Goal: Task Accomplishment & Management: Complete application form

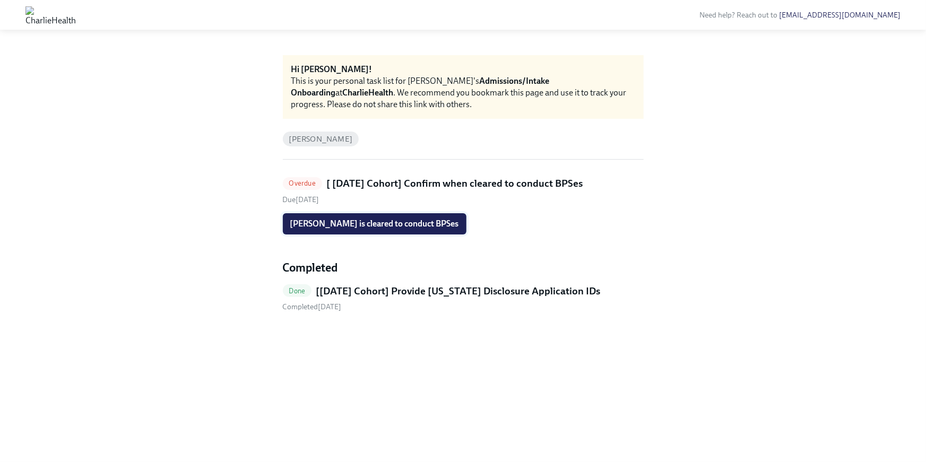
click at [403, 220] on span "[PERSON_NAME] is cleared to conduct BPSes" at bounding box center [374, 224] width 169 height 11
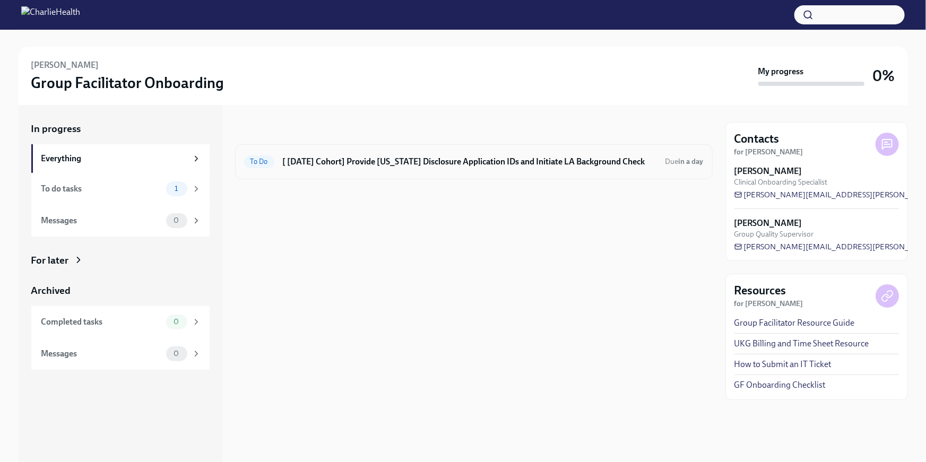
click at [368, 160] on h6 "[ Sep 2nd Cohort] Provide Utah Disclosure Application IDs and Initiate LA Backg…" at bounding box center [470, 162] width 374 height 12
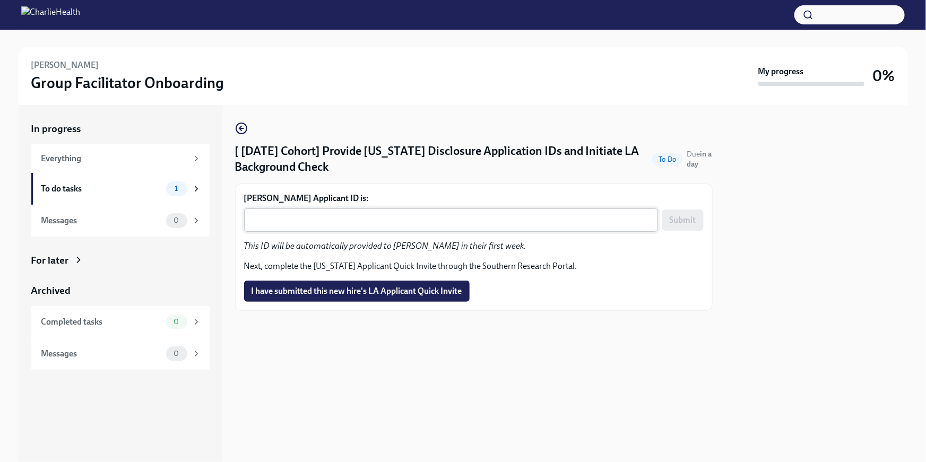
click at [348, 220] on textarea "Nancy Rodriguez's Applicant ID is:" at bounding box center [450, 220] width 401 height 13
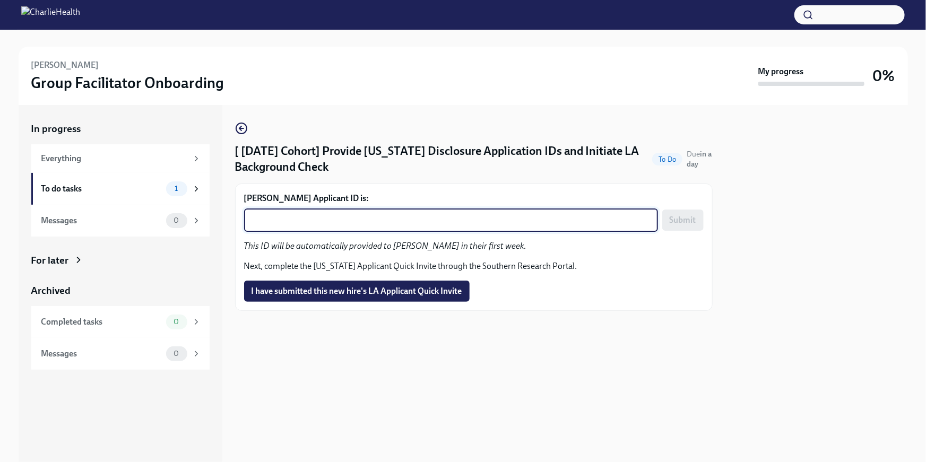
paste textarea "1245939"
type textarea "1245939"
click at [671, 223] on span "Submit" at bounding box center [683, 220] width 27 height 11
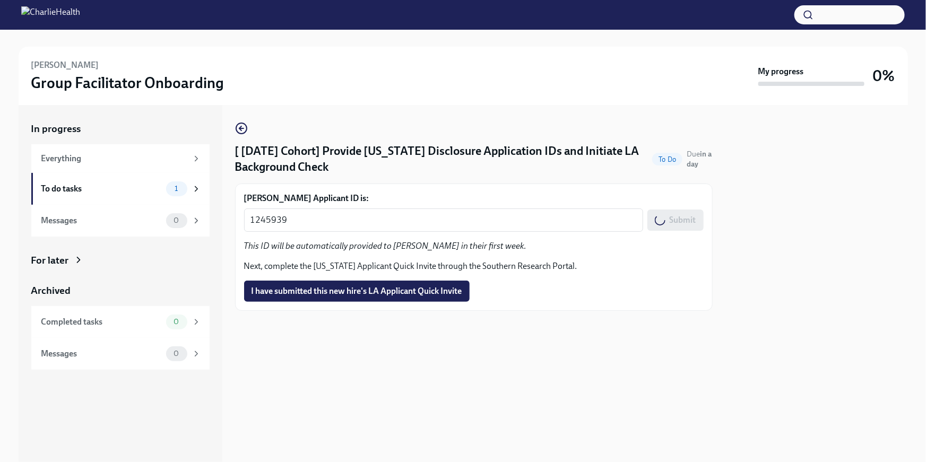
click at [433, 297] on button "I have submitted this new hire's LA Applicant Quick Invite" at bounding box center [356, 291] width 225 height 21
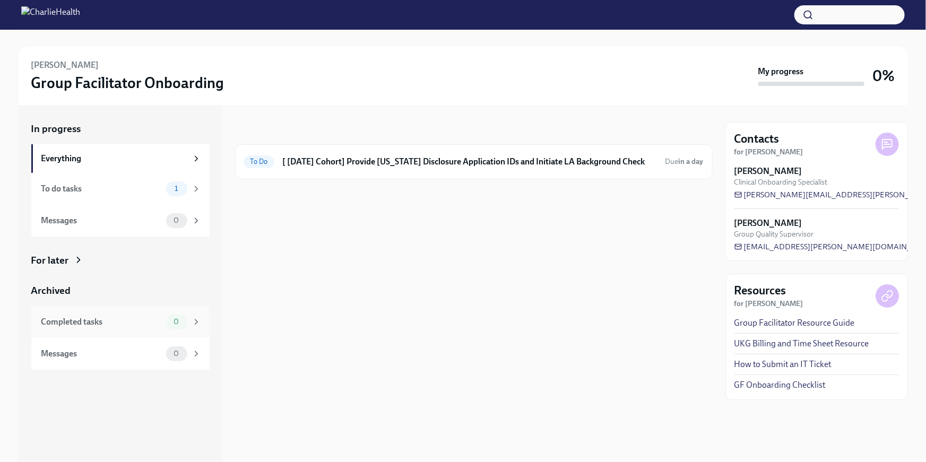
click at [168, 323] on span "0" at bounding box center [176, 322] width 18 height 8
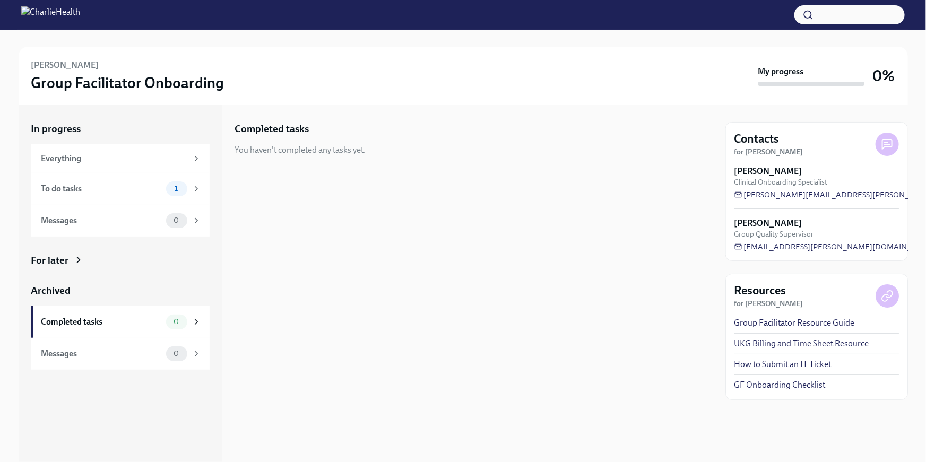
click at [106, 266] on div "For later" at bounding box center [120, 261] width 178 height 14
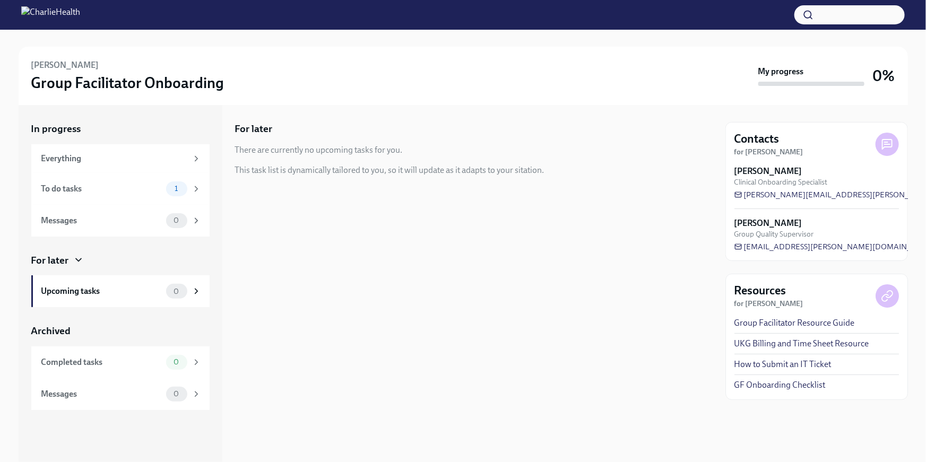
drag, startPoint x: 349, startPoint y: 157, endPoint x: 360, endPoint y: 158, distance: 11.2
click at [349, 157] on div "For later There are currently no upcoming tasks for you. This task list is dyna…" at bounding box center [473, 149] width 477 height 54
click at [65, 258] on div "For later" at bounding box center [50, 261] width 38 height 14
click at [114, 182] on div "To do tasks 1" at bounding box center [121, 188] width 160 height 15
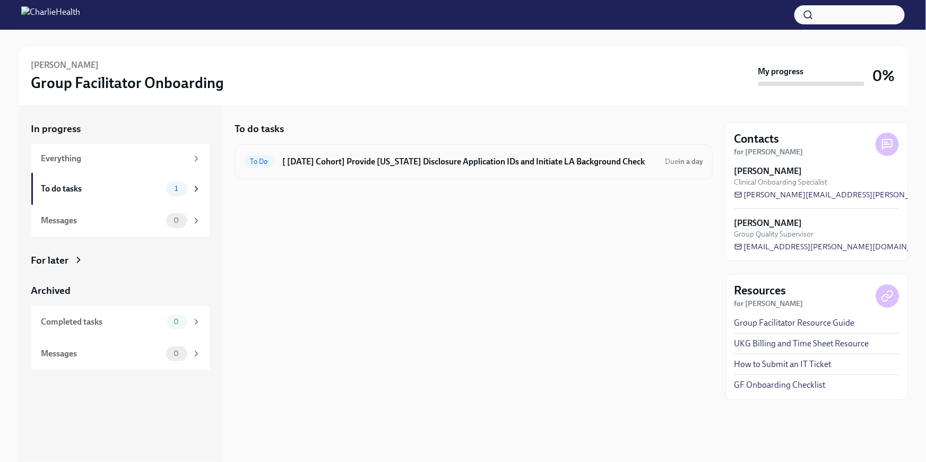
click at [376, 168] on div "To Do [ Sep 2nd Cohort] Provide Utah Disclosure Application IDs and Initiate LA…" at bounding box center [473, 161] width 459 height 17
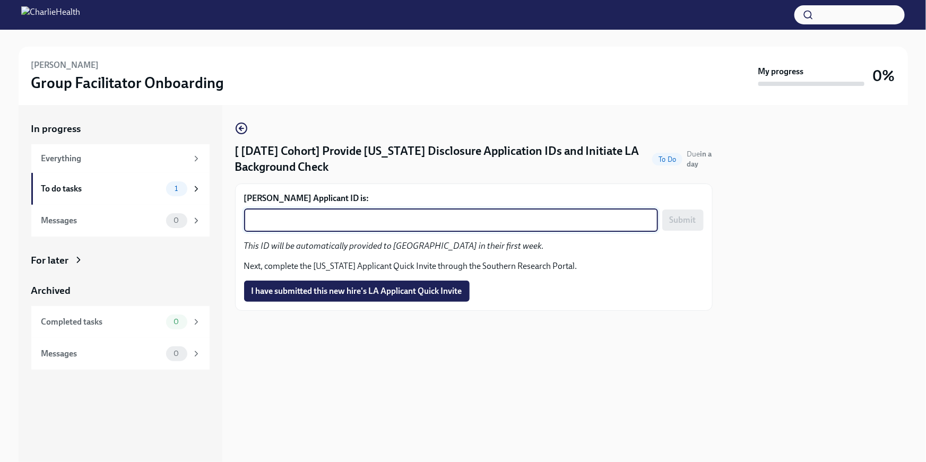
click at [408, 220] on textarea "Jena McMillan's Applicant ID is:" at bounding box center [450, 220] width 401 height 13
paste textarea "1245964"
type textarea "1245964"
click at [686, 219] on span "Submit" at bounding box center [683, 220] width 27 height 11
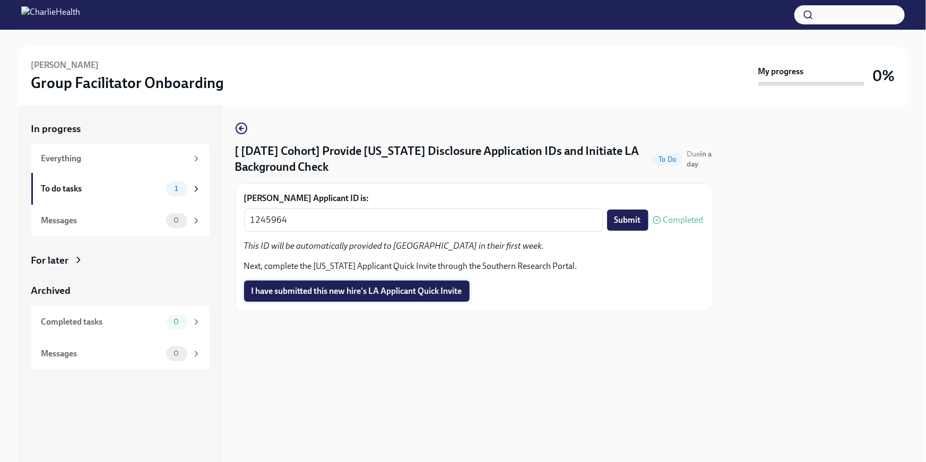
click at [385, 294] on span "I have submitted this new hire's LA Applicant Quick Invite" at bounding box center [356, 291] width 211 height 11
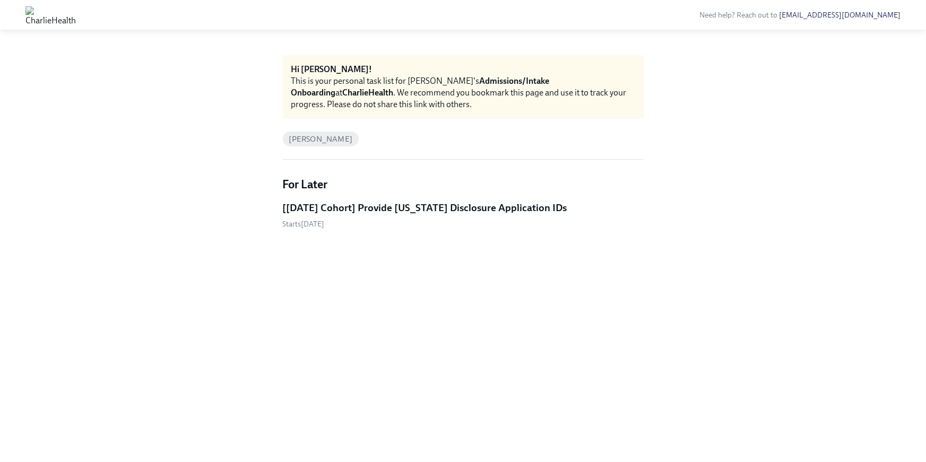
click at [454, 194] on div "For Later [Sep 2nd Cohort] Provide Utah Disclosure Application IDs Starts Septe…" at bounding box center [463, 203] width 361 height 53
click at [445, 206] on h5 "[Sep 2nd Cohort] Provide Utah Disclosure Application IDs" at bounding box center [425, 208] width 284 height 14
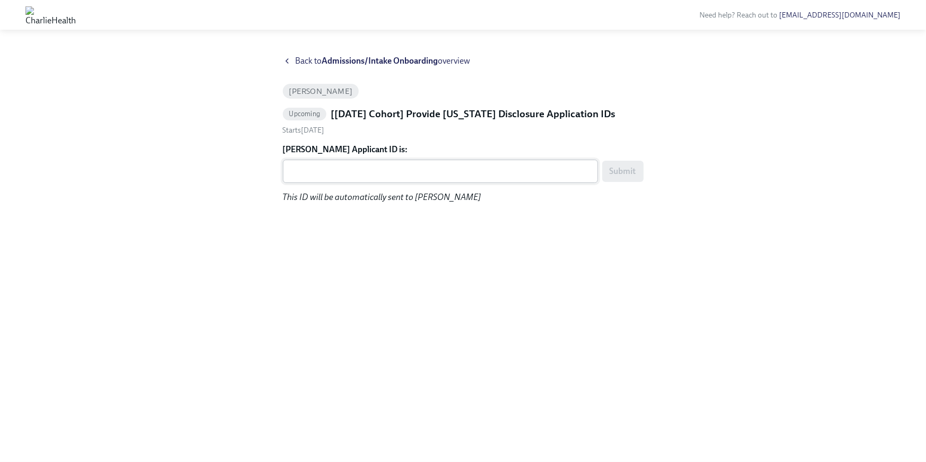
click at [321, 169] on textarea "Mary Gebhart's Applicant ID is:" at bounding box center [440, 171] width 302 height 13
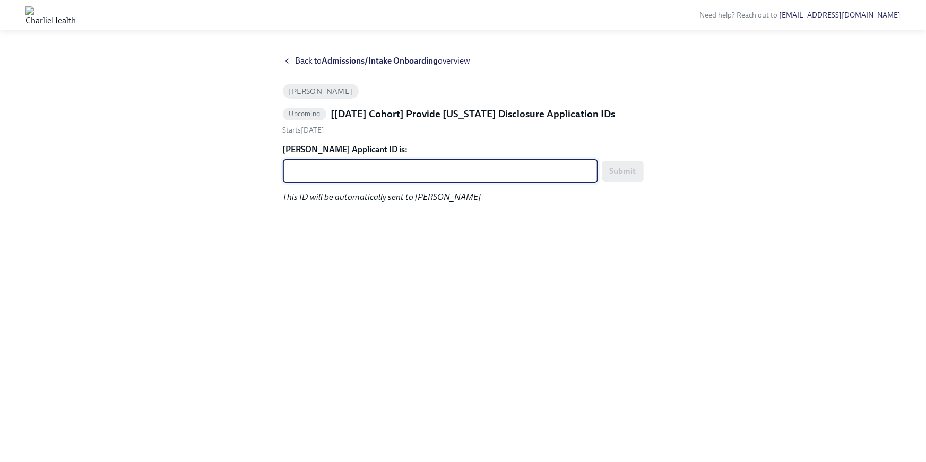
paste textarea "1245972"
type textarea "1245972"
click at [615, 174] on span "Submit" at bounding box center [623, 171] width 27 height 11
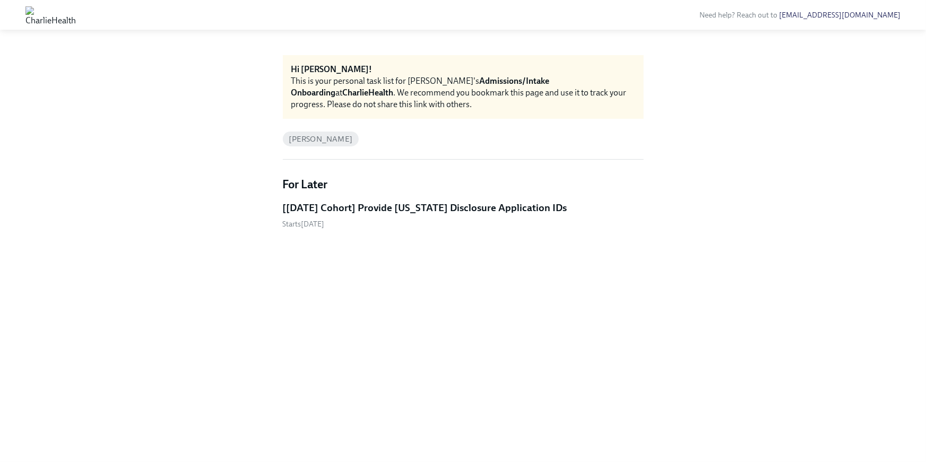
click at [423, 208] on h5 "[[DATE] Cohort] Provide [US_STATE] Disclosure Application IDs" at bounding box center [425, 208] width 284 height 14
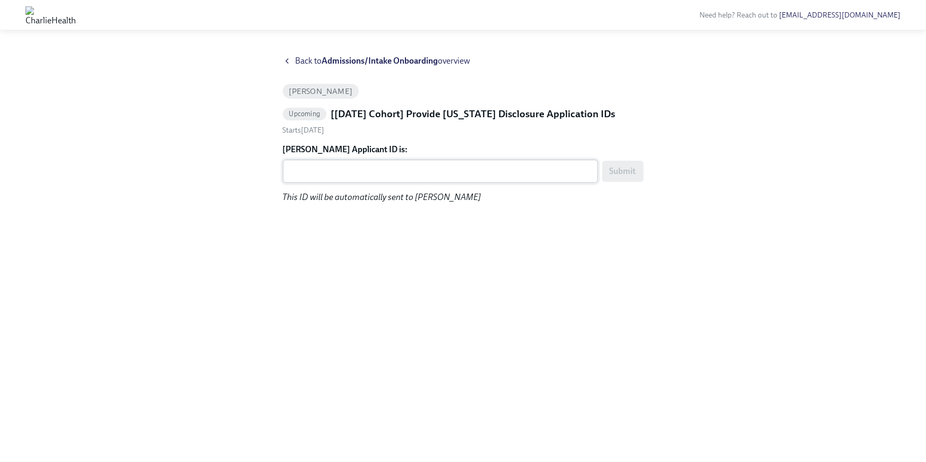
click at [388, 162] on div "x ​" at bounding box center [440, 171] width 315 height 23
click at [328, 171] on textarea "Owen Bates's Applicant ID is:" at bounding box center [440, 171] width 302 height 13
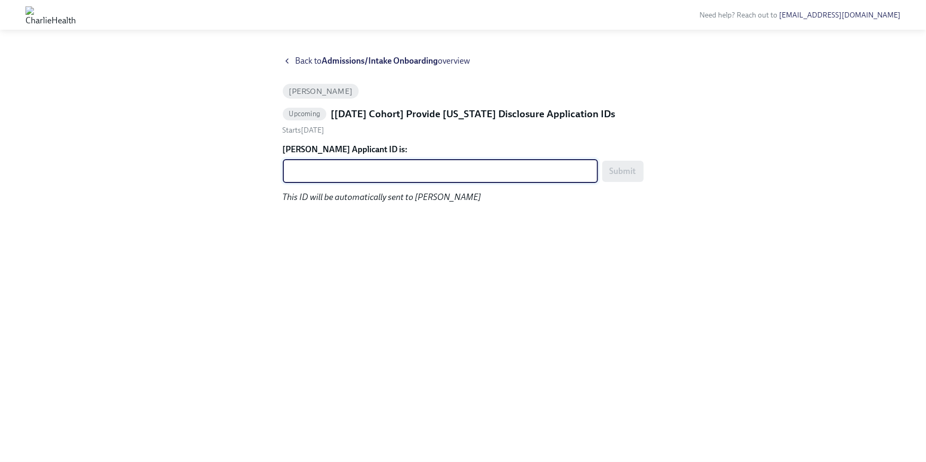
paste textarea "1245976"
type textarea "1245976"
click at [618, 169] on span "Submit" at bounding box center [623, 171] width 27 height 11
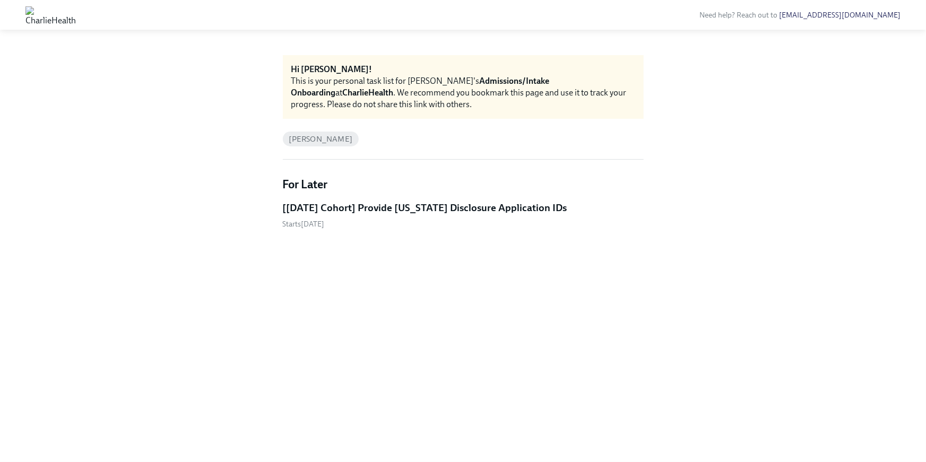
click at [332, 214] on h5 "[Sep 2nd Cohort] Provide Utah Disclosure Application IDs" at bounding box center [425, 208] width 284 height 14
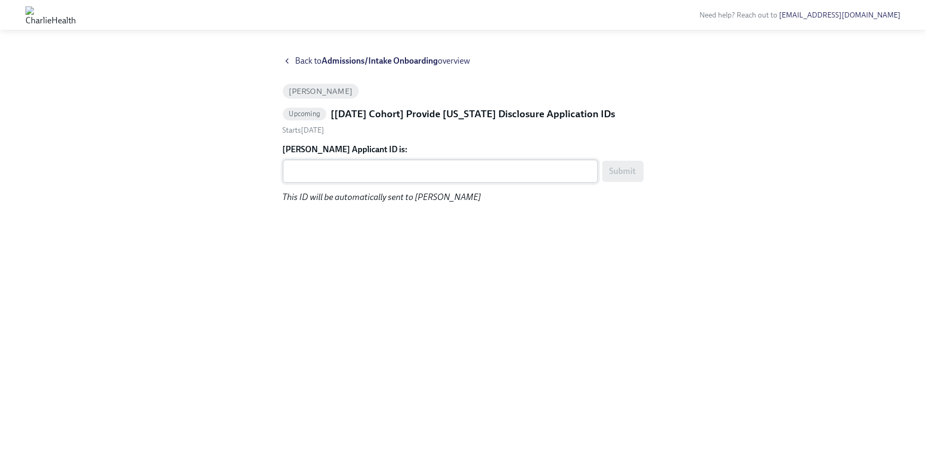
click at [345, 179] on div "x ​" at bounding box center [440, 171] width 315 height 23
click at [312, 175] on textarea "Veronica Popple's Applicant ID is:" at bounding box center [440, 171] width 302 height 13
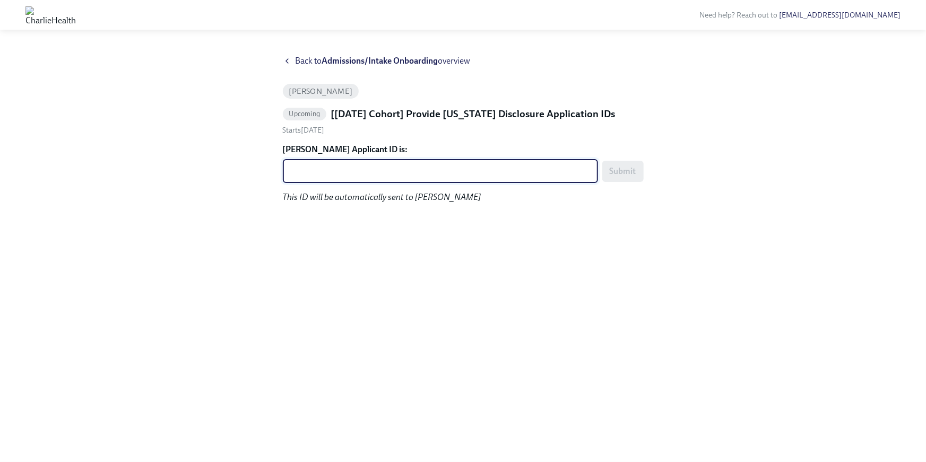
paste textarea "1245992"
type textarea "1245992"
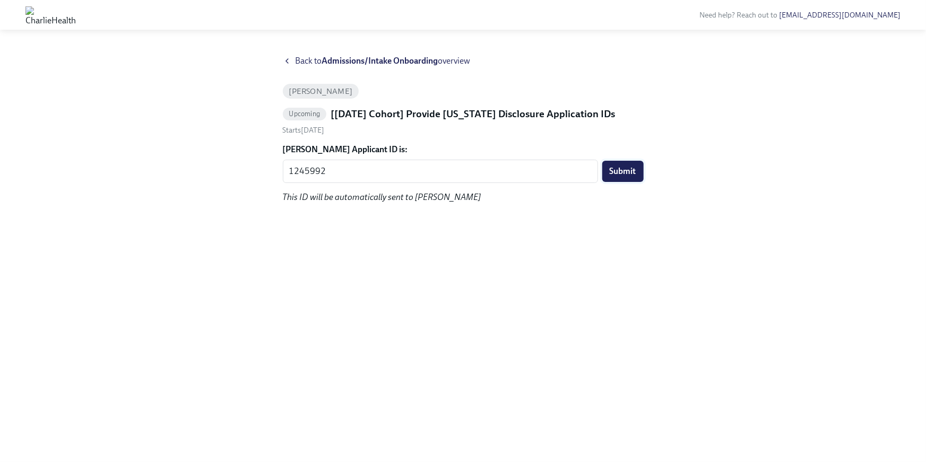
click at [606, 178] on button "Submit" at bounding box center [622, 171] width 41 height 21
